Goal: Task Accomplishment & Management: Use online tool/utility

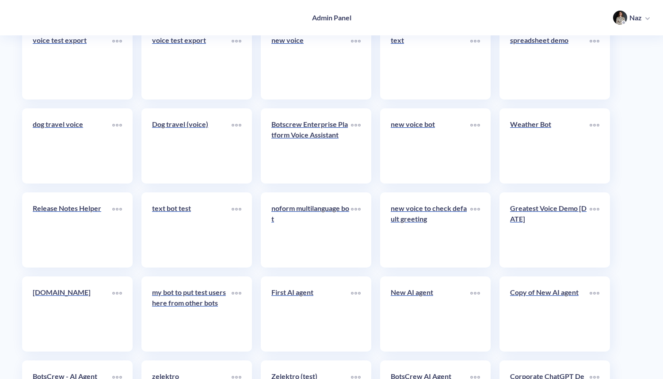
scroll to position [3158, 0]
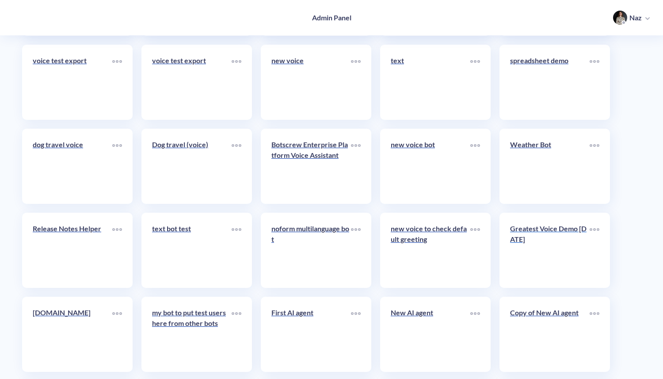
click at [524, 244] on p "Greatest Voice Demo 25.03.25" at bounding box center [550, 233] width 80 height 21
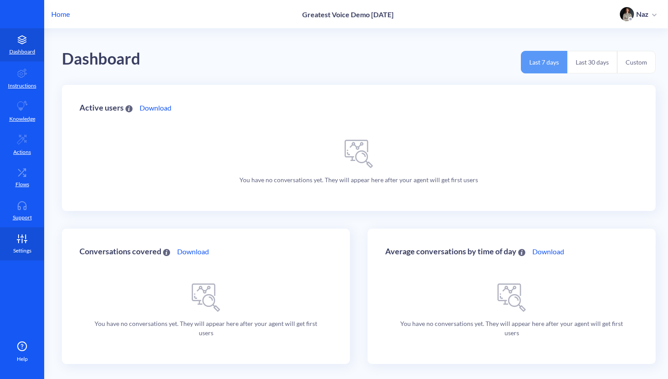
click at [27, 247] on p "Settings" at bounding box center [22, 251] width 18 height 8
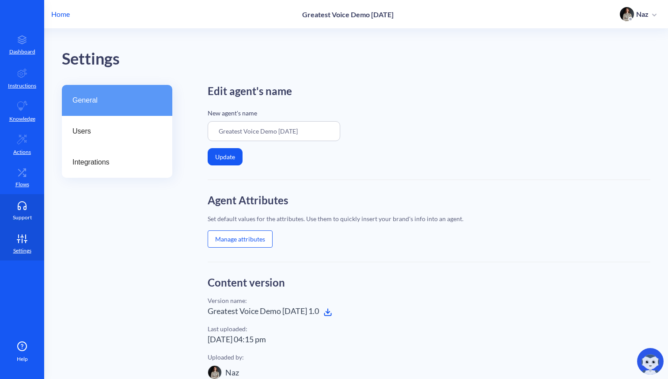
click at [27, 199] on link "Support" at bounding box center [22, 210] width 44 height 33
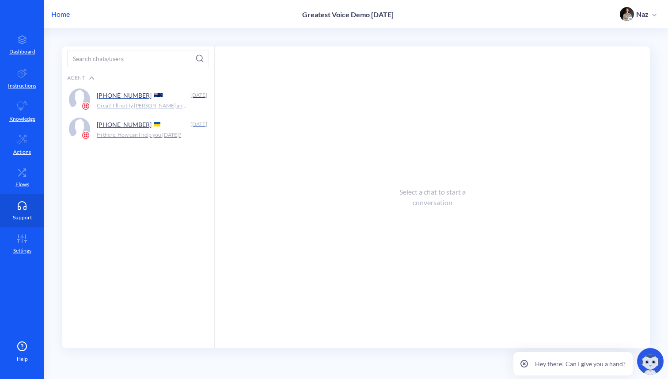
click at [65, 17] on p "Home" at bounding box center [60, 14] width 19 height 11
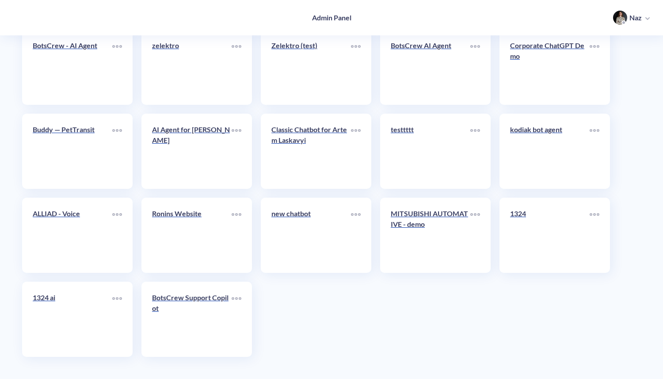
scroll to position [3197, 0]
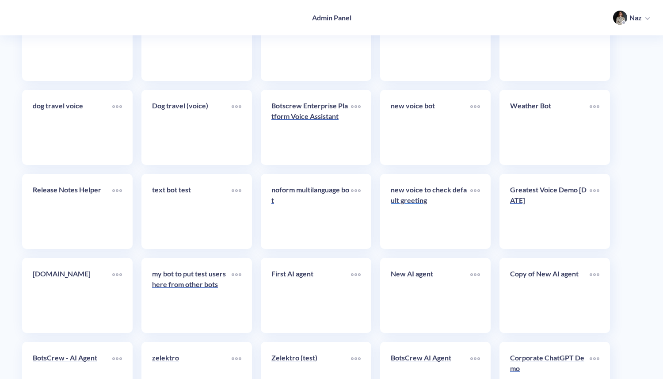
click at [426, 192] on p "new voice to check default greeting" at bounding box center [431, 194] width 80 height 21
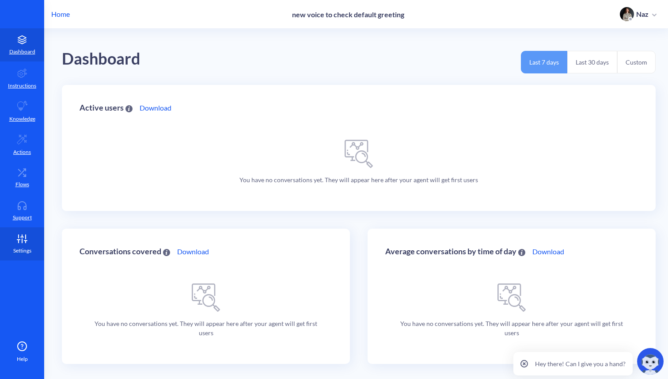
click at [19, 236] on icon at bounding box center [22, 238] width 18 height 9
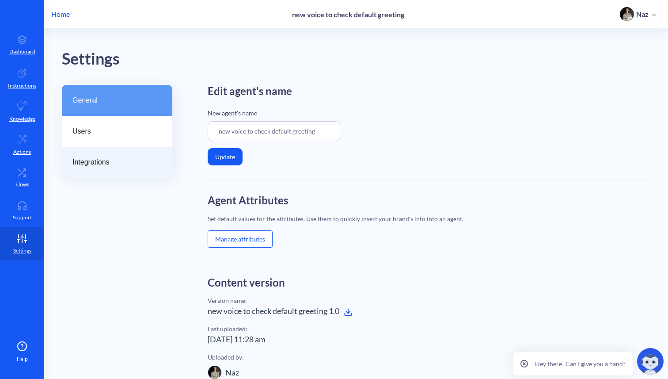
click at [74, 160] on span "Integrations" at bounding box center [113, 162] width 82 height 11
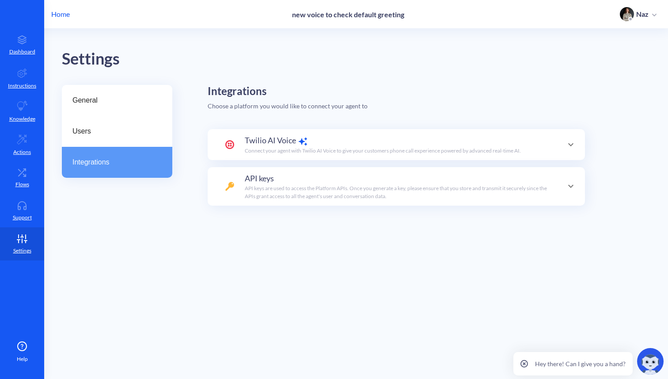
click at [278, 164] on div "Twilio AI Voice Connect your agent with Twilio AI Voice to give your customers …" at bounding box center [396, 164] width 377 height 84
click at [278, 147] on p "Connect your agent with Twilio AI Voice to give your customers phone call exper…" at bounding box center [383, 151] width 276 height 8
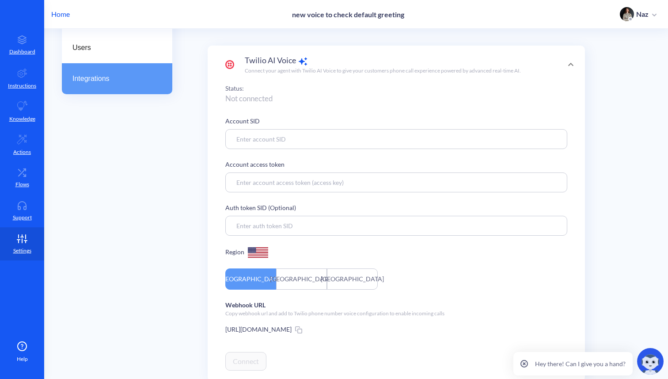
scroll to position [102, 0]
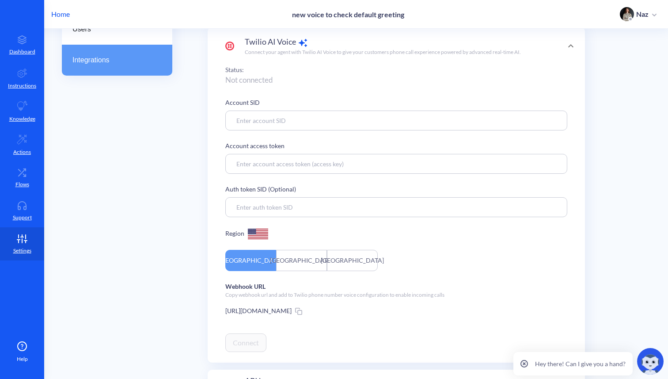
click at [293, 118] on input at bounding box center [396, 120] width 342 height 20
paste input "AC7cfe09ea0d4e9e799889d91a1d469add"
type input "AC7cfe09ea0d4e9e799889d91a1d469add"
click at [322, 163] on input at bounding box center [396, 164] width 342 height 20
paste input "4548bff9fd45e9ff0548da2911a7e32b"
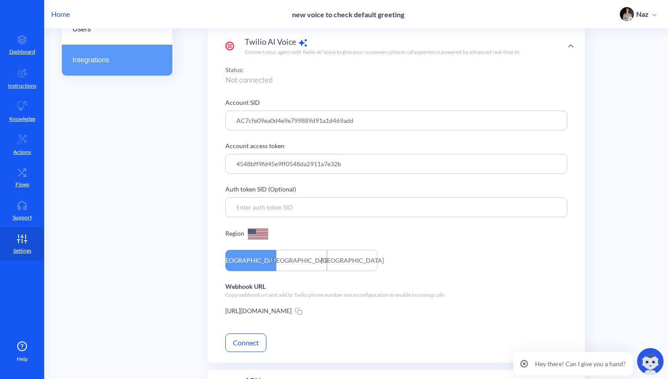
scroll to position [175, 0]
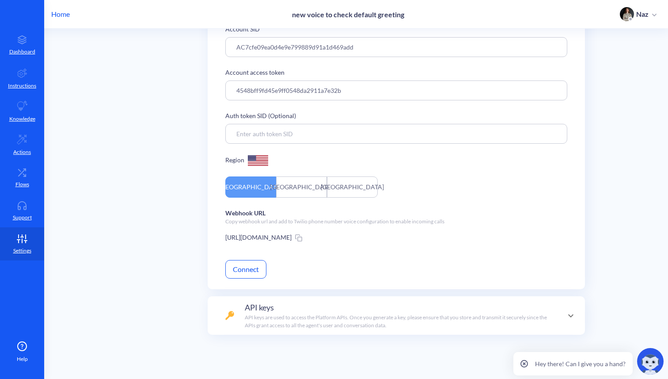
type input "4548bff9fd45e9ff0548da2911a7e32b"
click at [244, 269] on button "Connect" at bounding box center [245, 269] width 41 height 19
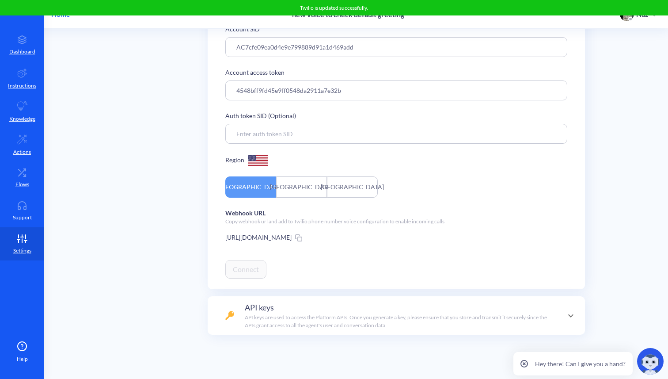
click at [302, 236] on span at bounding box center [297, 237] width 11 height 8
click at [302, 237] on icon at bounding box center [300, 239] width 4 height 4
click at [20, 183] on p "Flows" at bounding box center [22, 184] width 14 height 8
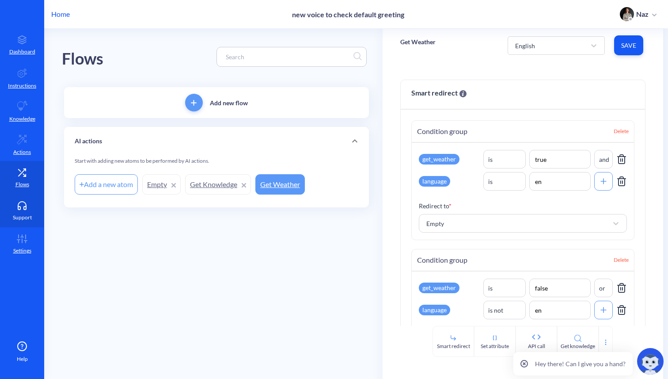
click at [23, 218] on p "Support" at bounding box center [22, 217] width 19 height 8
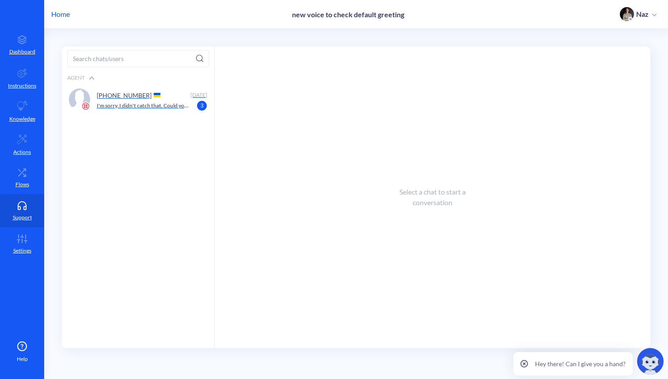
click at [106, 89] on div "[PHONE_NUMBER]" at bounding box center [142, 94] width 91 height 13
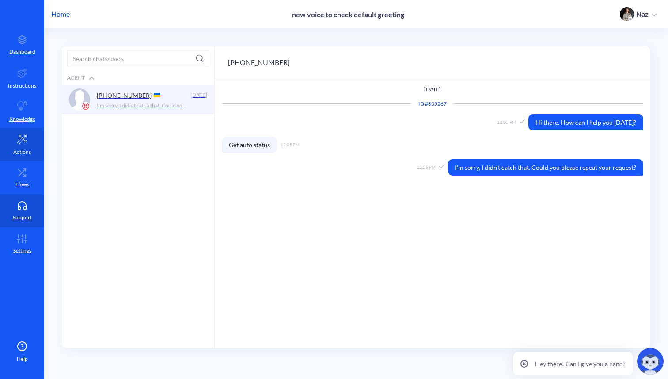
click at [14, 135] on link "Actions" at bounding box center [22, 144] width 44 height 33
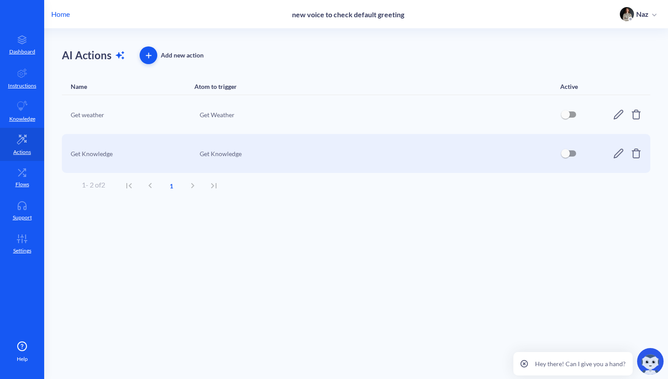
click at [613, 154] on icon at bounding box center [618, 153] width 11 height 11
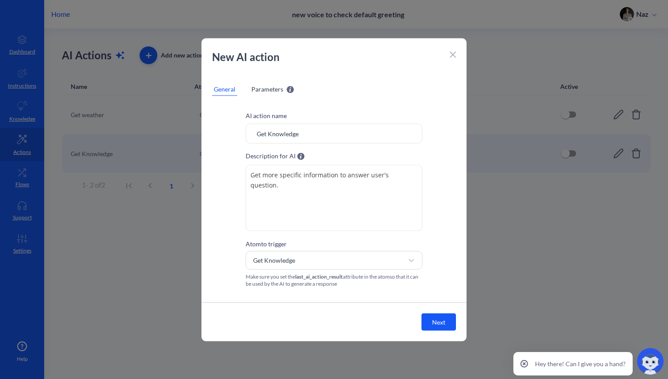
click at [301, 139] on input "Get Knowledge" at bounding box center [334, 133] width 177 height 20
type input "Get Order Status"
click at [308, 188] on textarea "Get more specific information to answer user's question." at bounding box center [334, 197] width 177 height 66
type textarea "just call this when user asks"
click at [324, 254] on div "Get Knowledge" at bounding box center [326, 260] width 155 height 16
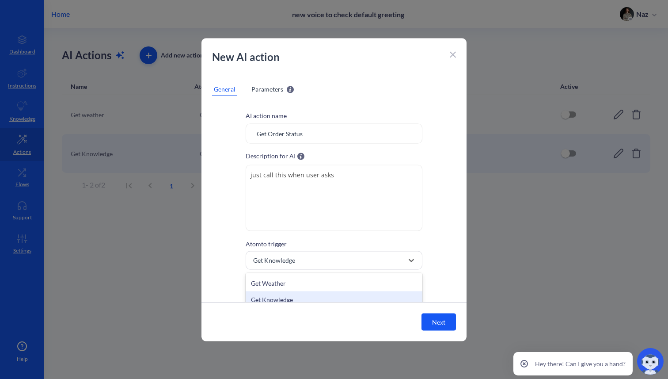
scroll to position [23, 0]
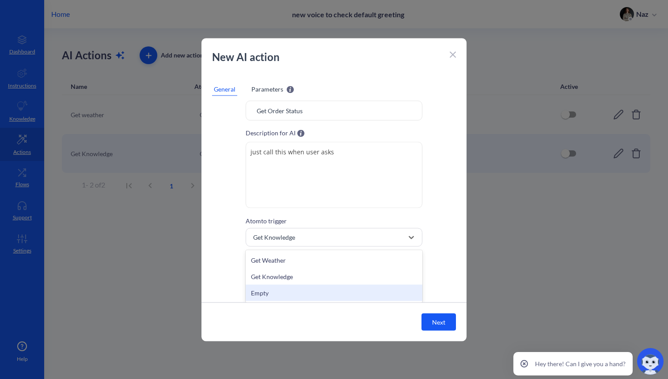
click at [284, 289] on div "Empty" at bounding box center [334, 292] width 177 height 16
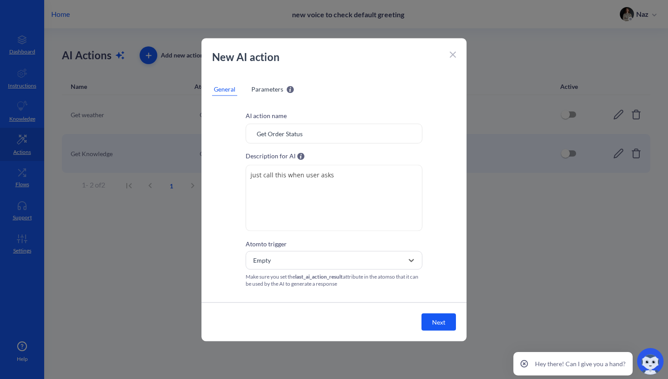
click at [261, 104] on div "AI action name Get Order Status Description for AI just call this when user ask…" at bounding box center [334, 201] width 265 height 202
click at [261, 85] on span "Parameters" at bounding box center [267, 88] width 32 height 9
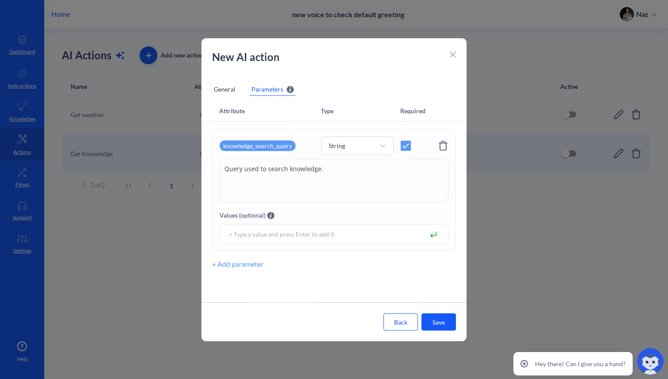
click at [438, 147] on icon at bounding box center [443, 145] width 11 height 11
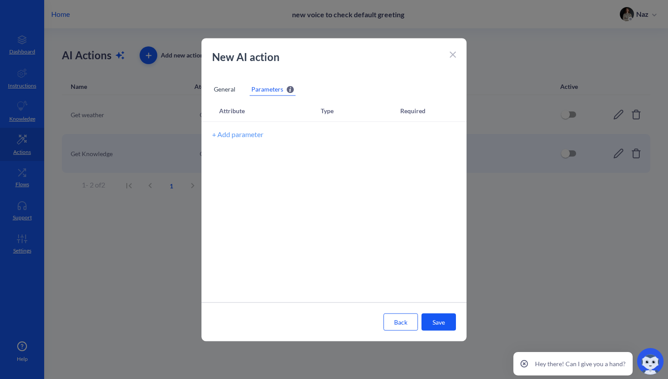
click at [431, 317] on button "Save" at bounding box center [439, 321] width 34 height 17
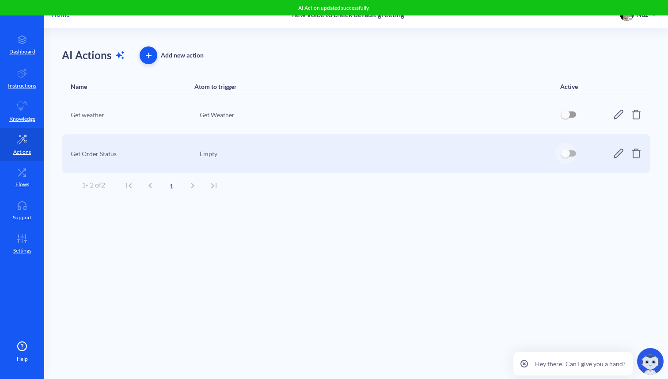
click at [567, 150] on input "checkbox" at bounding box center [565, 153] width 21 height 21
checkbox input "true"
click at [19, 95] on link "Knowledge" at bounding box center [22, 111] width 44 height 33
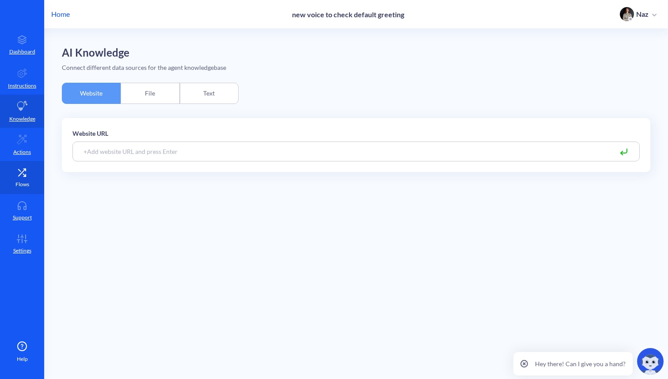
click at [24, 170] on icon at bounding box center [22, 172] width 18 height 9
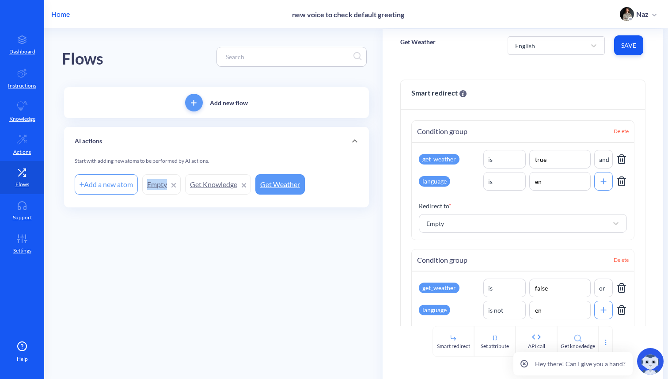
click at [156, 184] on link "Empty" at bounding box center [161, 184] width 38 height 20
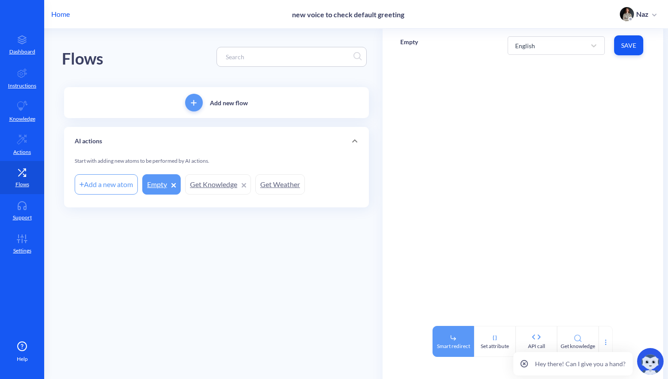
click at [455, 332] on div "Smart redirect" at bounding box center [454, 341] width 42 height 31
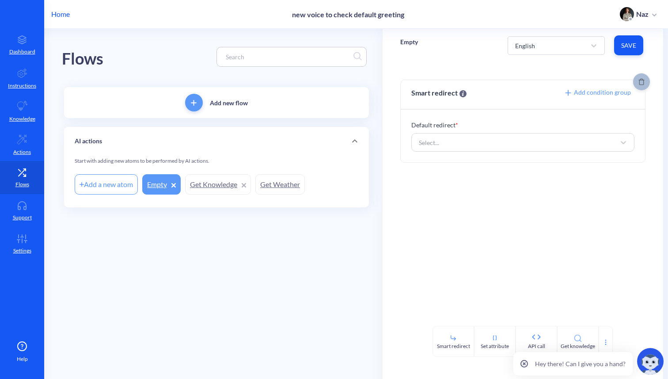
click at [639, 85] on icon "Delete" at bounding box center [642, 82] width 6 height 7
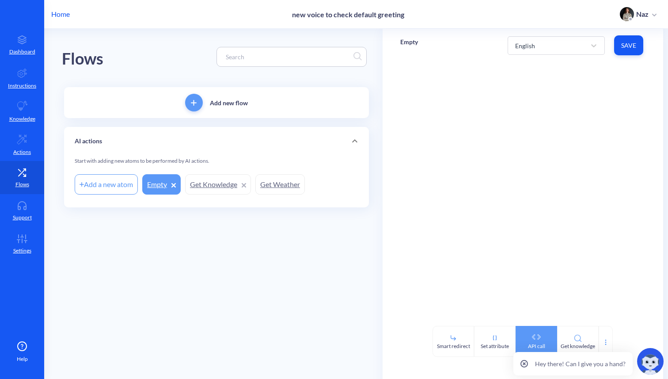
click at [535, 330] on div "API call" at bounding box center [537, 341] width 42 height 31
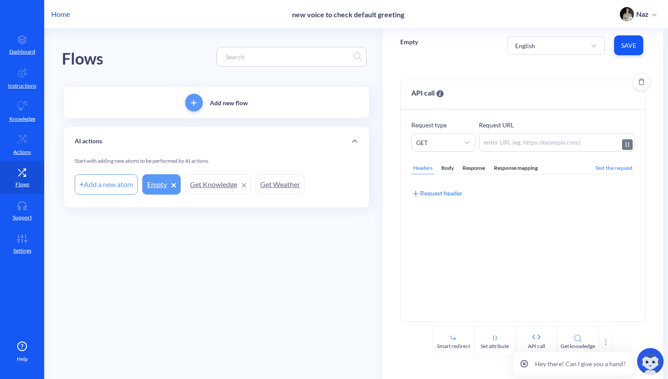
click at [501, 139] on textarea at bounding box center [557, 142] width 156 height 19
click at [556, 141] on textarea at bounding box center [557, 142] width 156 height 19
paste textarea "https://8yoke.wiremockapi.cloud/apicall"
type textarea "https://8yoke.wiremockapi.cloud/apicall"
click at [521, 165] on div "Response mapping" at bounding box center [515, 168] width 47 height 12
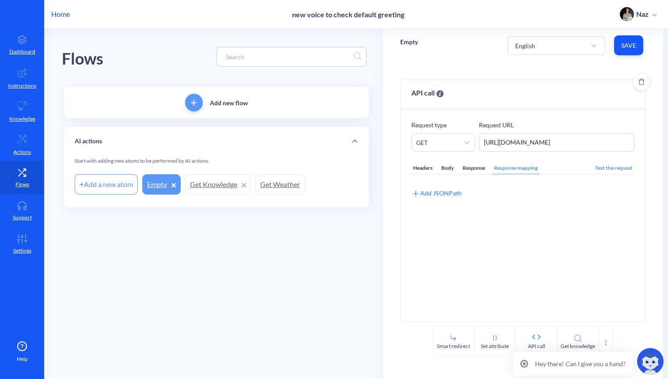
click at [442, 190] on div "Add JSONPath" at bounding box center [436, 193] width 50 height 10
click at [442, 203] on div "Select attribute name" at bounding box center [445, 204] width 58 height 9
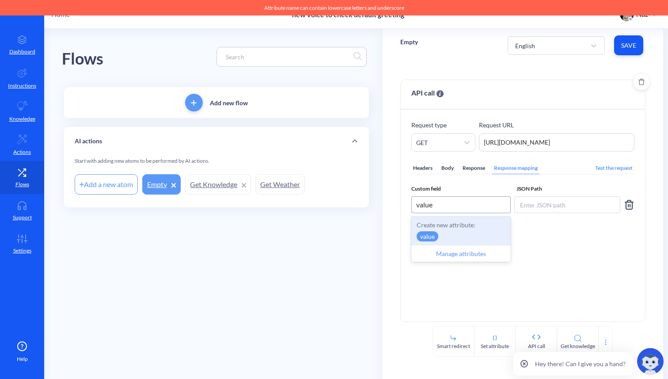
type input "value"
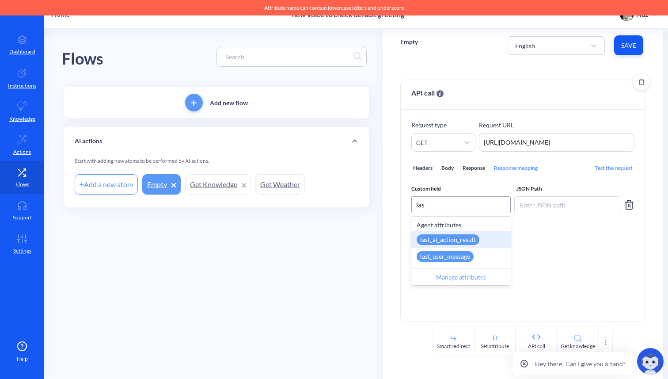
type input "last"
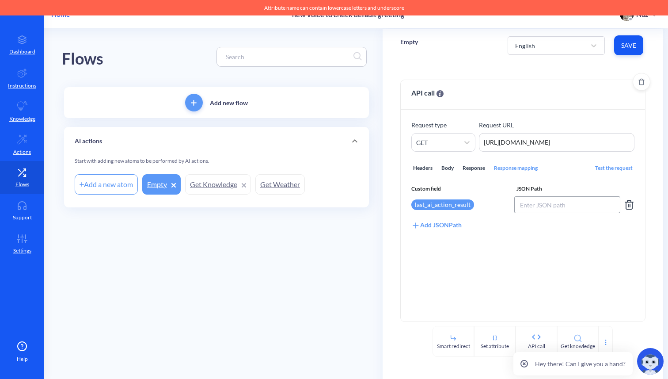
click at [540, 211] on input at bounding box center [567, 204] width 106 height 17
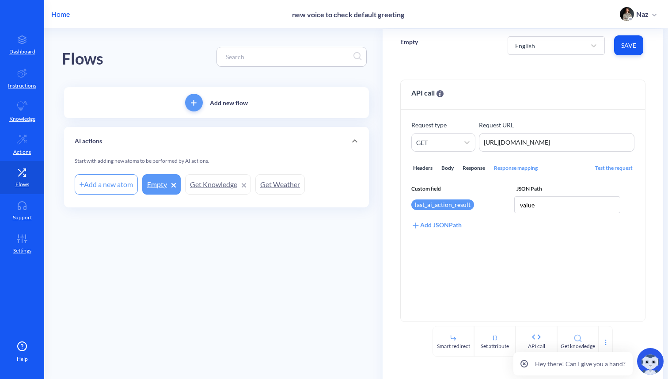
type input "value"
click at [644, 43] on div "English Save" at bounding box center [577, 45] width 138 height 24
click at [636, 46] on button "Save" at bounding box center [628, 45] width 29 height 20
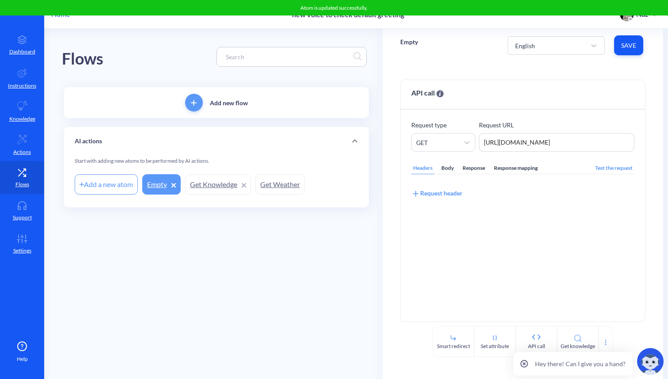
click at [615, 170] on div "Test the request" at bounding box center [613, 168] width 41 height 12
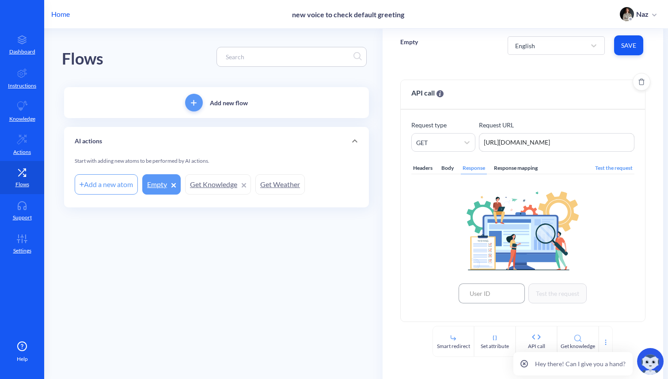
click at [474, 285] on input at bounding box center [492, 293] width 66 height 20
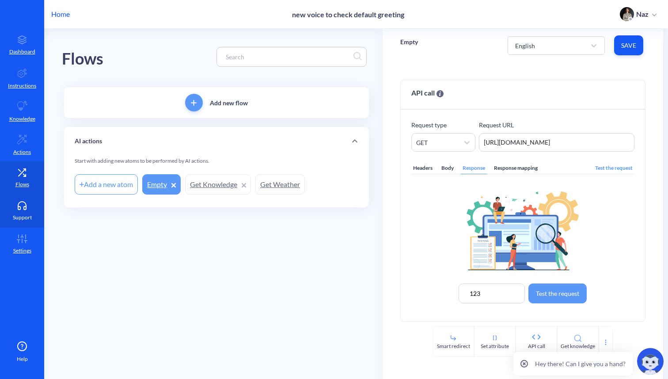
click at [13, 217] on p "Support" at bounding box center [22, 217] width 19 height 8
click at [498, 297] on input "123" at bounding box center [492, 293] width 66 height 20
paste input "50355"
type input "503553"
click at [574, 297] on button "Test the request" at bounding box center [558, 293] width 58 height 20
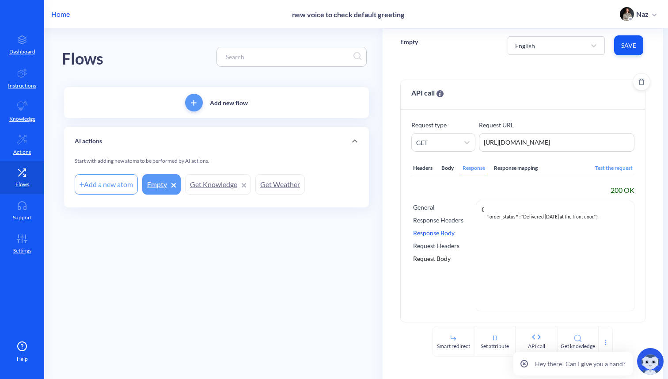
click at [506, 214] on span "order_status" at bounding box center [503, 216] width 26 height 5
click at [498, 213] on pre "{ " order_status ": "Delivered yesterday at the front door." }" at bounding box center [555, 258] width 147 height 104
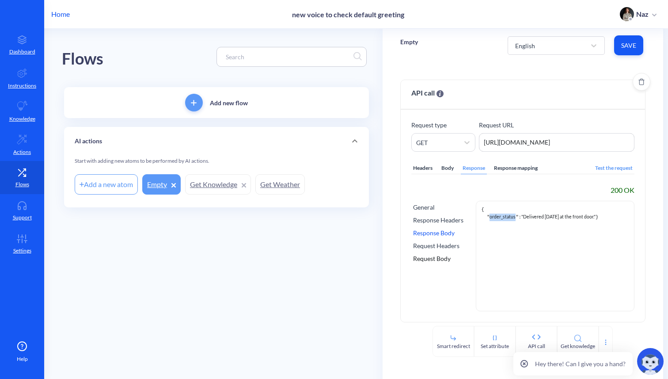
copy span "order_status"
click at [515, 169] on div "Response mapping" at bounding box center [515, 168] width 47 height 12
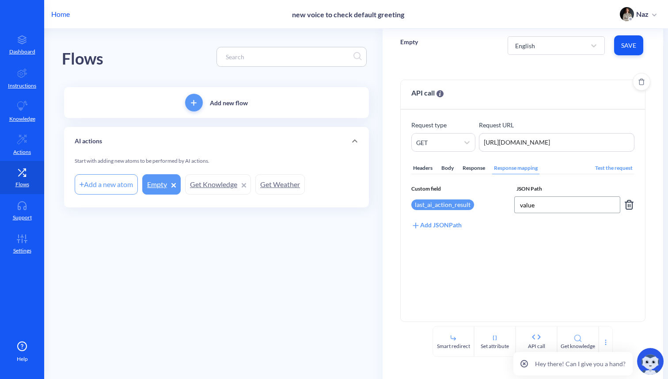
click at [558, 207] on input "value" at bounding box center [567, 204] width 106 height 17
paste input "order_status"
type input "order_status"
click at [634, 41] on span "Save" at bounding box center [628, 45] width 15 height 9
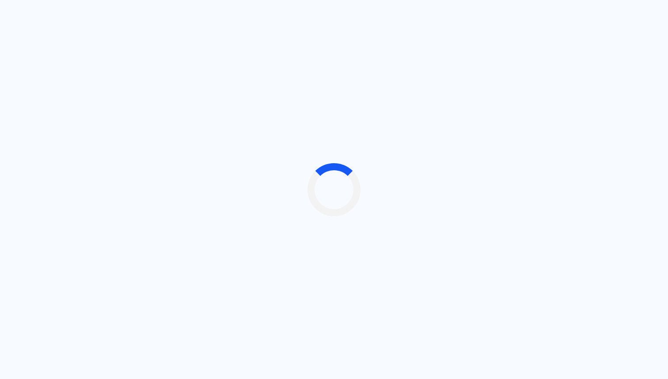
click at [144, 174] on div at bounding box center [334, 189] width 668 height 379
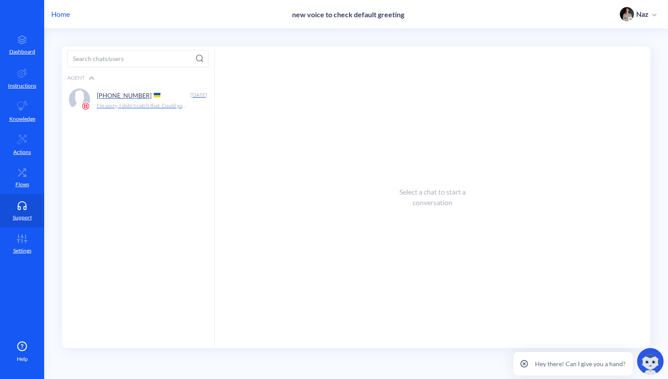
click at [121, 92] on p "[PHONE_NUMBER]" at bounding box center [124, 95] width 55 height 8
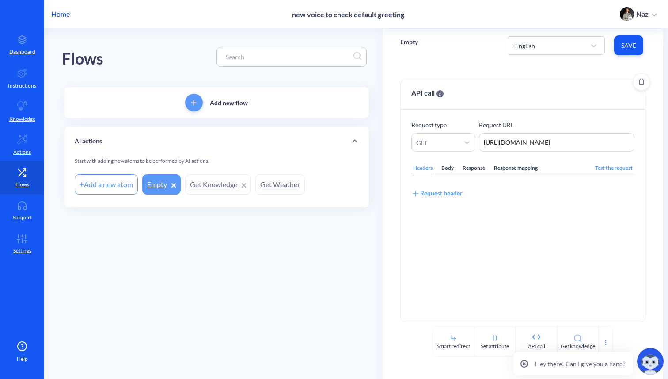
click at [527, 161] on div "Headers Body Response Response mapping Test the request Request header" at bounding box center [522, 231] width 223 height 159
click at [527, 168] on div "Response mapping" at bounding box center [515, 168] width 47 height 12
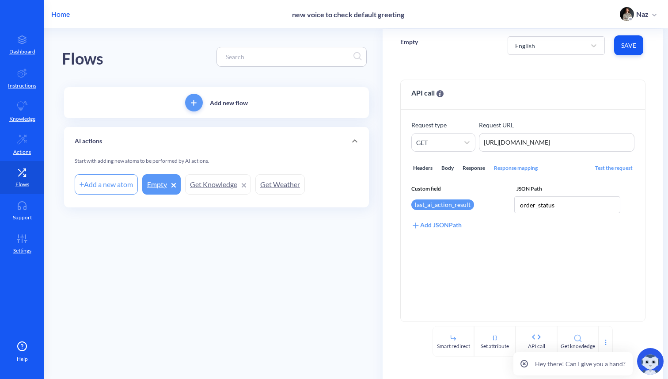
click at [646, 51] on div "Empty English Save" at bounding box center [523, 45] width 281 height 33
click at [618, 50] on button "Save" at bounding box center [628, 45] width 29 height 20
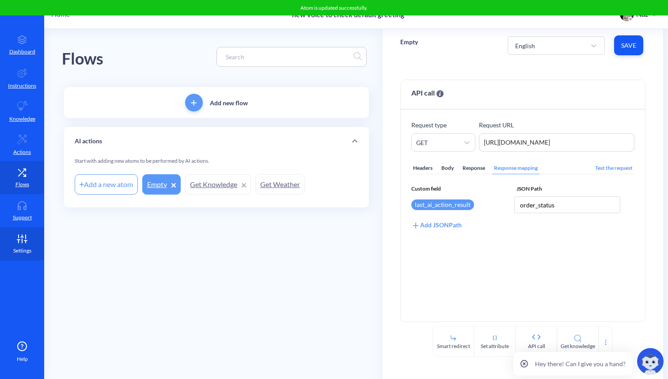
click at [20, 241] on icon at bounding box center [22, 238] width 18 height 9
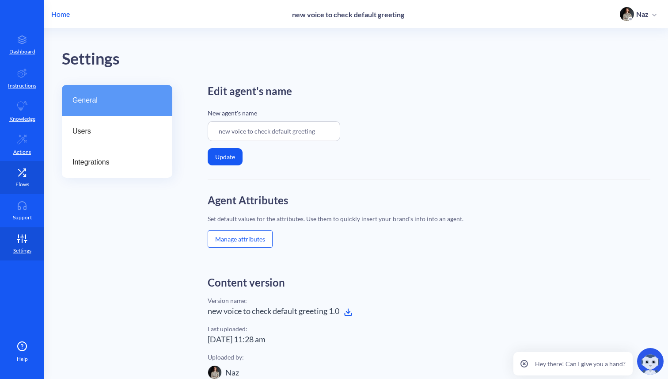
click at [17, 177] on link "Flows" at bounding box center [22, 177] width 44 height 33
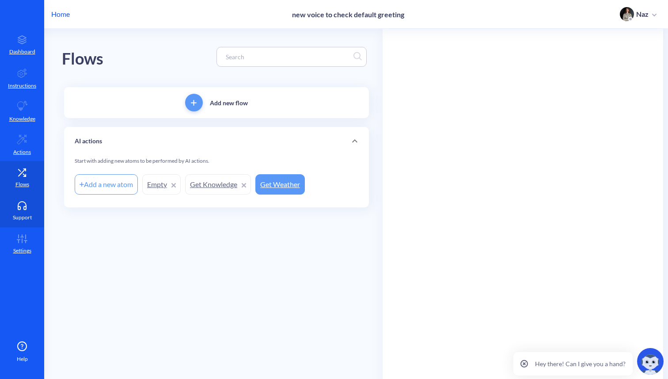
click at [30, 203] on icon at bounding box center [22, 205] width 18 height 9
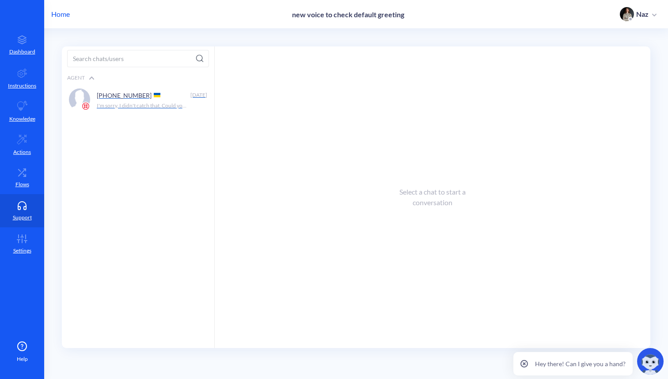
click at [103, 102] on p "I'm sorry, I didn't catch that. Could you please repeat your request?" at bounding box center [143, 106] width 92 height 8
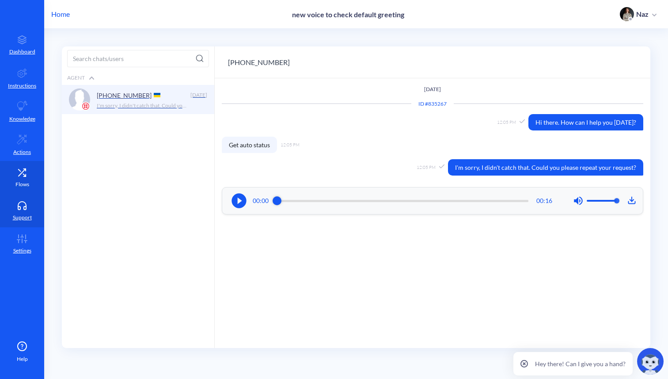
click at [33, 171] on link "Flows" at bounding box center [22, 177] width 44 height 33
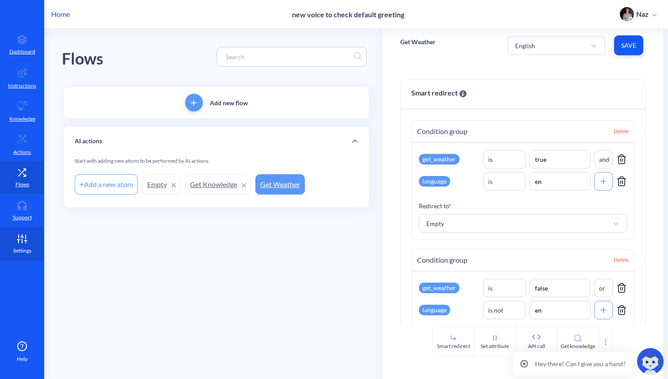
click at [27, 236] on icon at bounding box center [22, 238] width 18 height 9
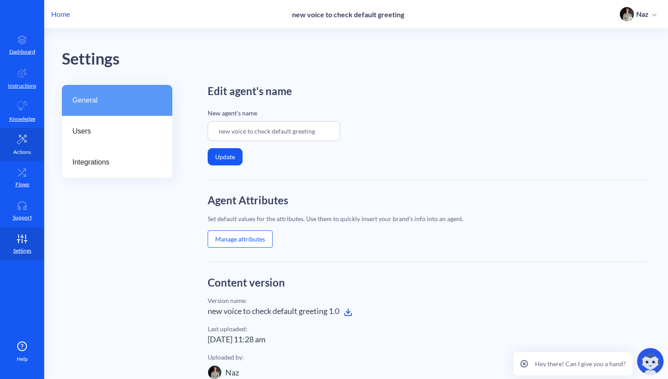
click at [26, 145] on link "Actions" at bounding box center [22, 144] width 44 height 33
